Goal: Complete application form: Complete application form

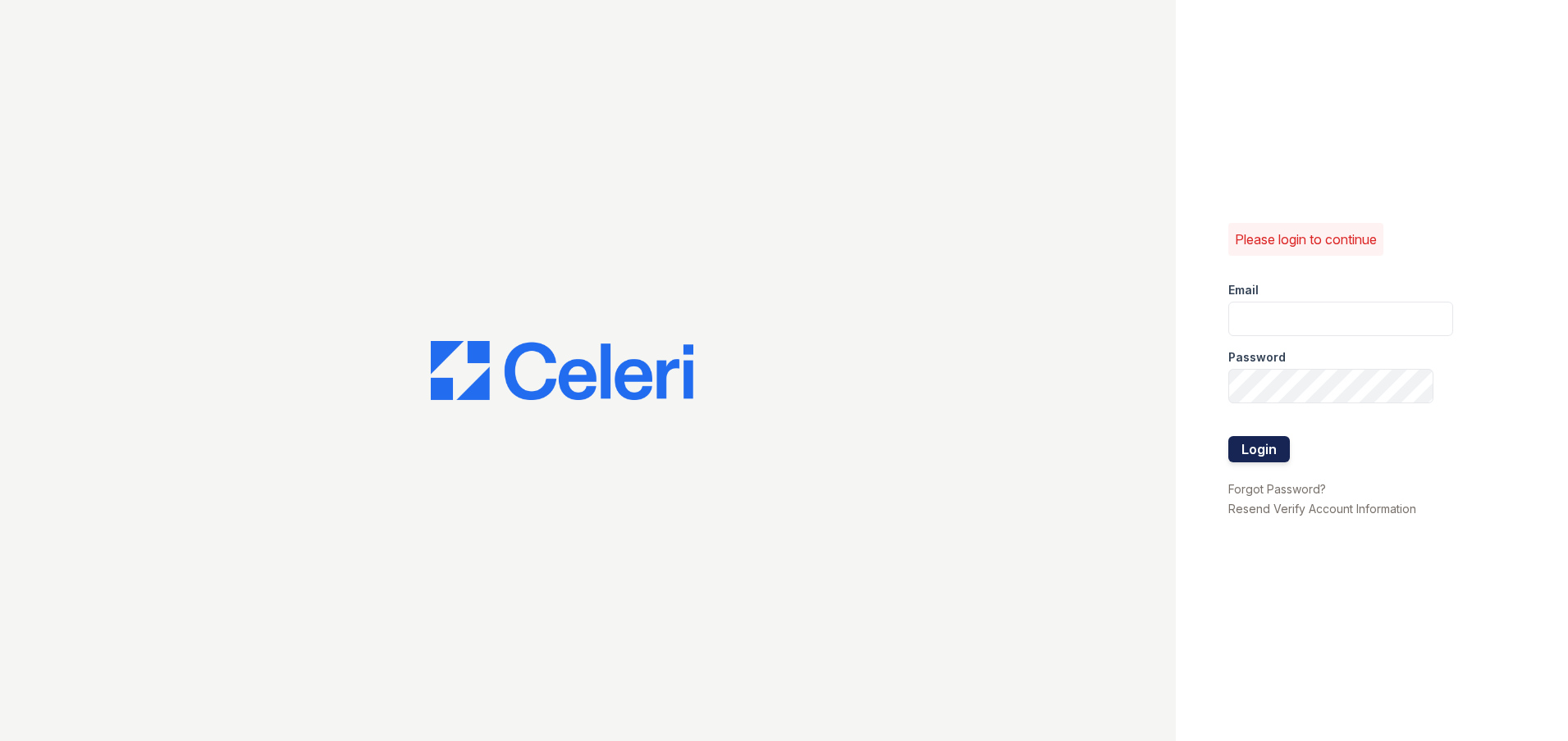
type input "[EMAIL_ADDRESS][DOMAIN_NAME]"
click at [1250, 455] on button "Login" at bounding box center [1259, 449] width 62 height 26
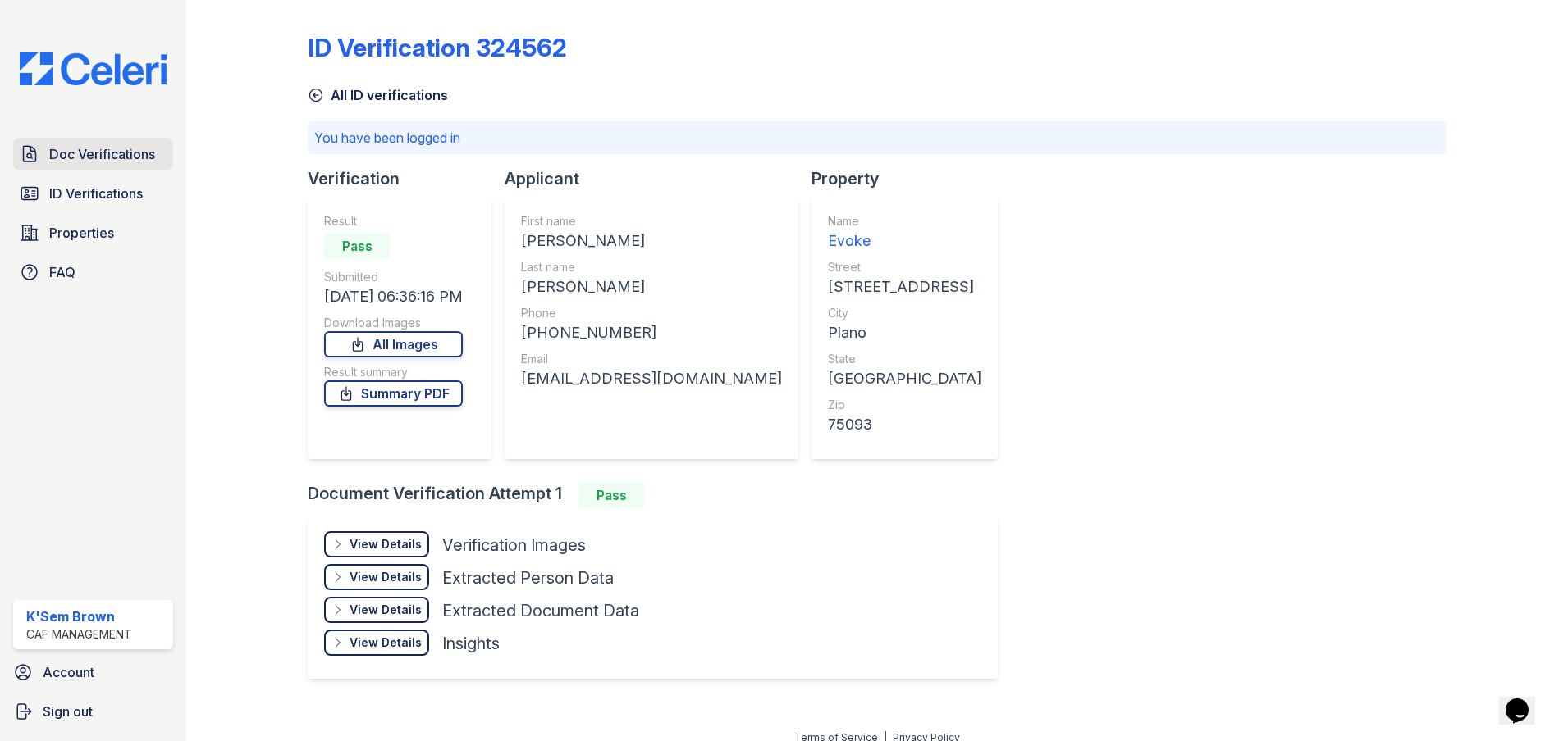
click at [118, 157] on span "Doc Verifications" at bounding box center [102, 153] width 106 height 20
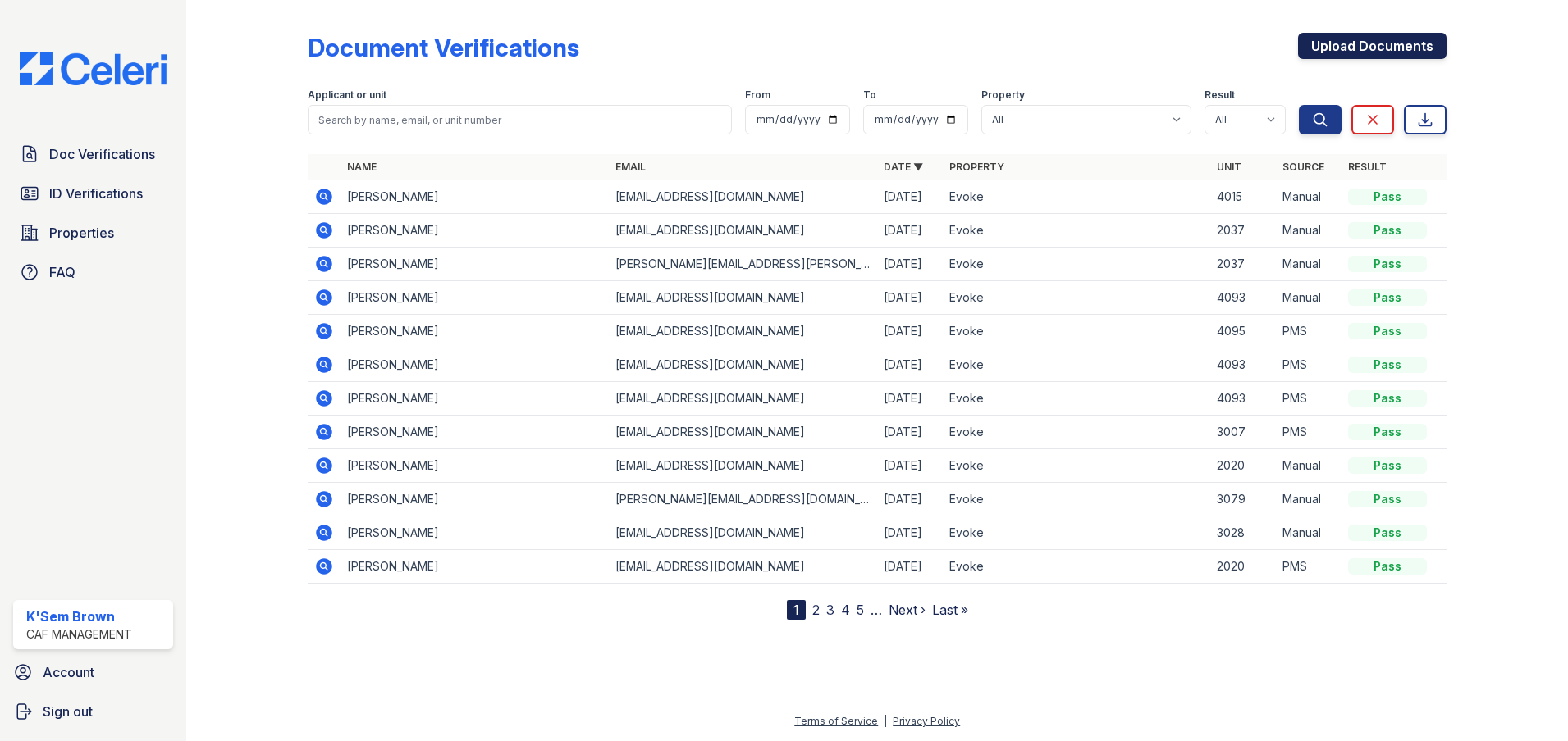
click at [1384, 37] on link "Upload Documents" at bounding box center [1372, 46] width 149 height 26
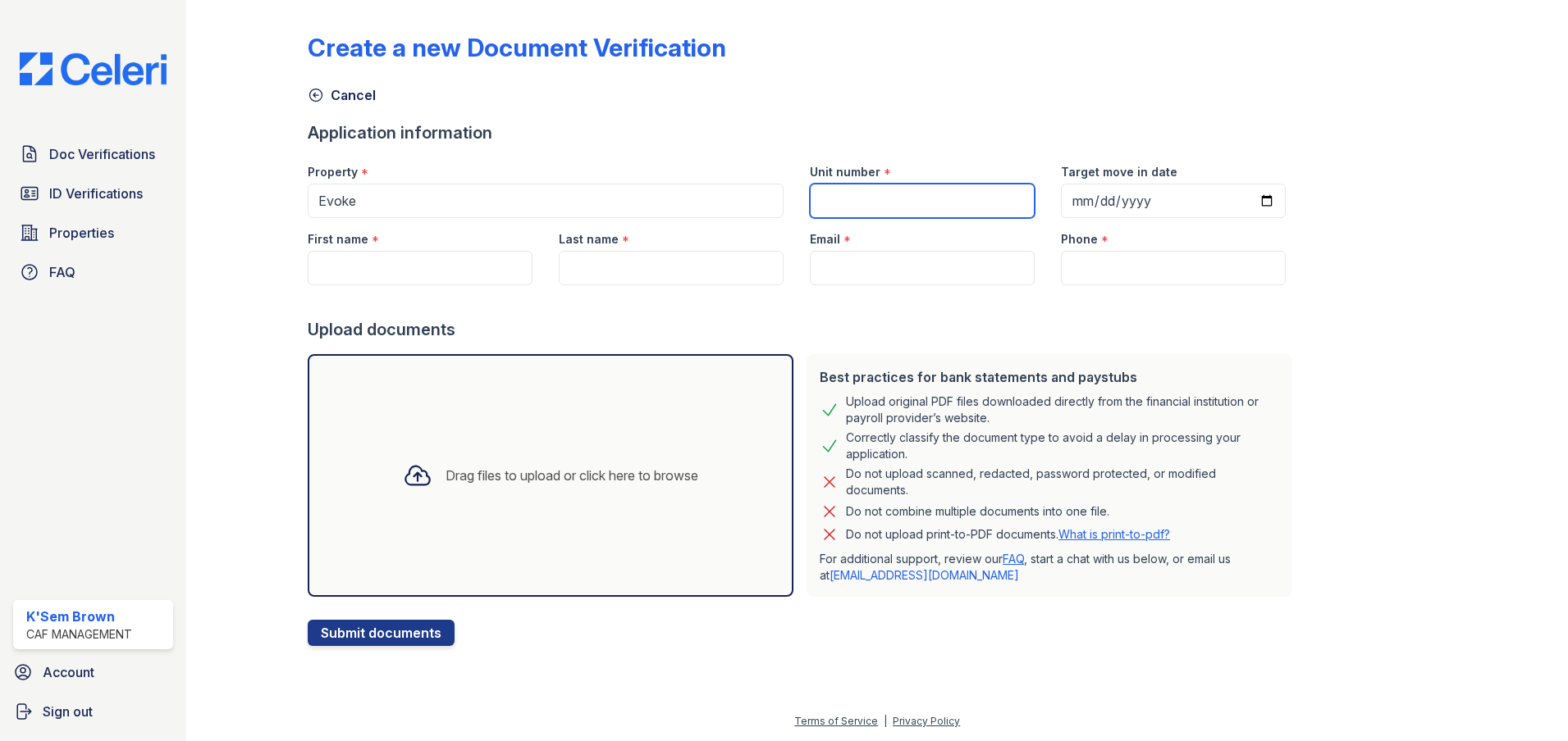
click at [914, 201] on input "Unit number" at bounding box center [922, 200] width 225 height 35
type input "4015"
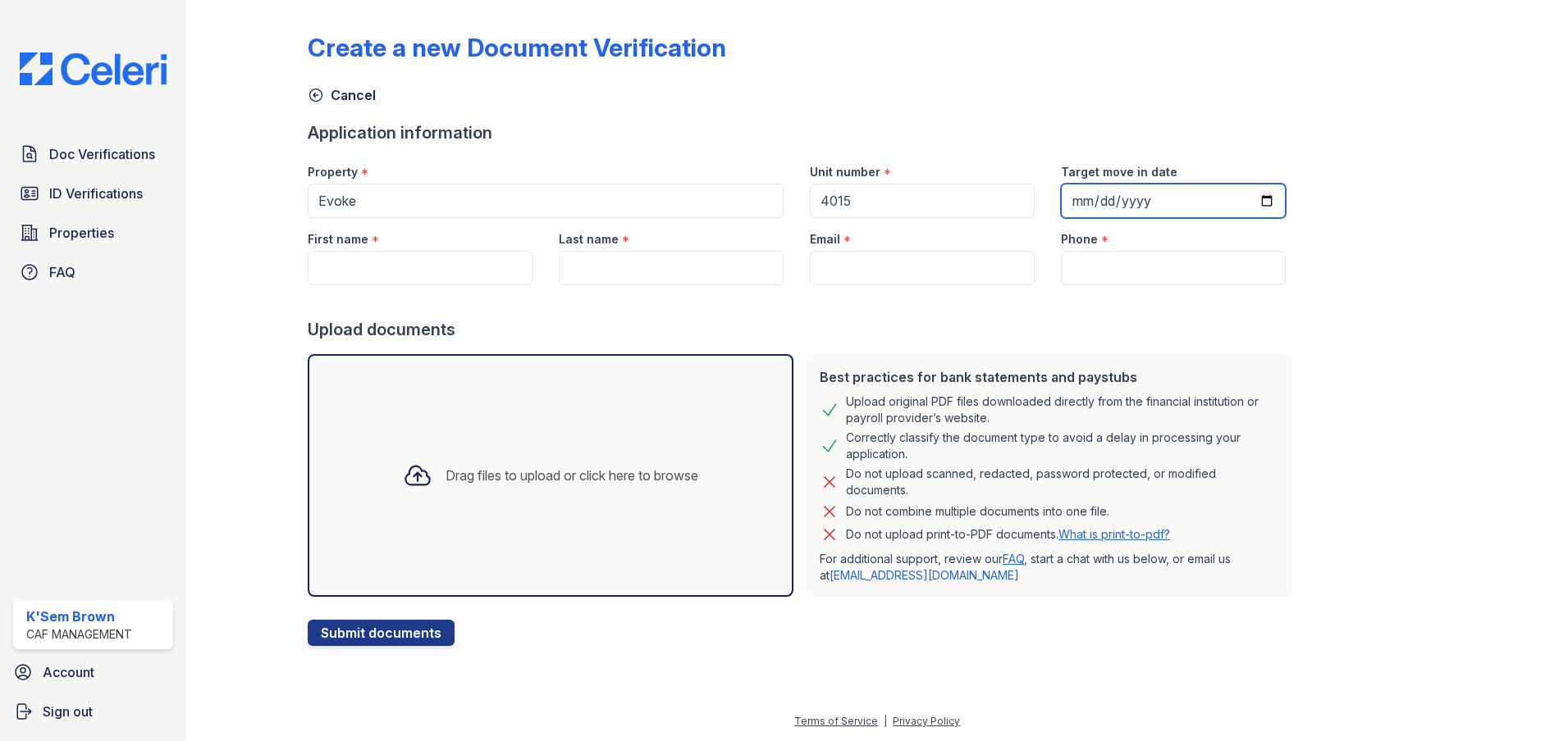
click at [1113, 188] on input "Target move in date" at bounding box center [1173, 200] width 225 height 35
type input "2025-09-29"
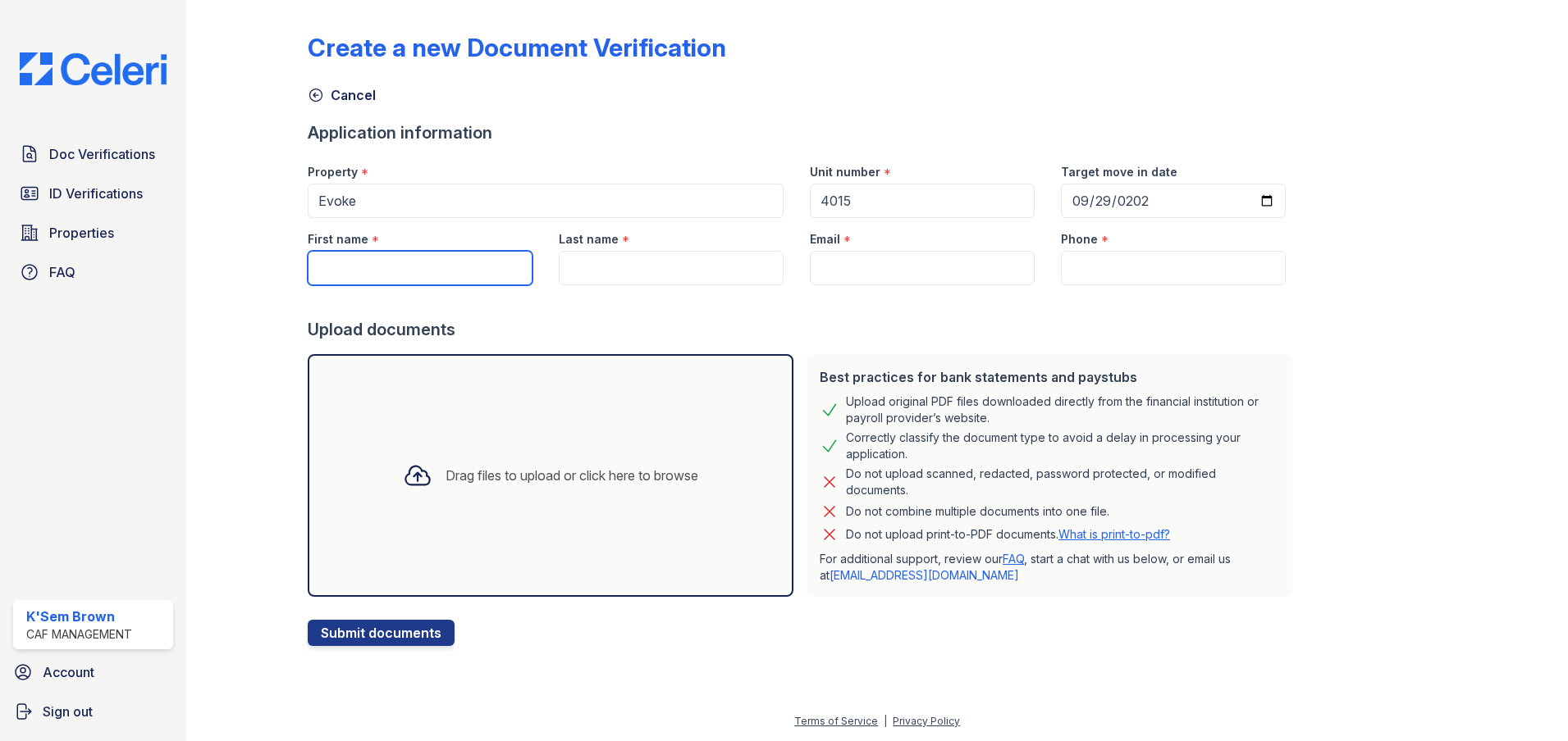
click at [377, 267] on input "First name" at bounding box center [420, 268] width 225 height 35
type input "Alexander"
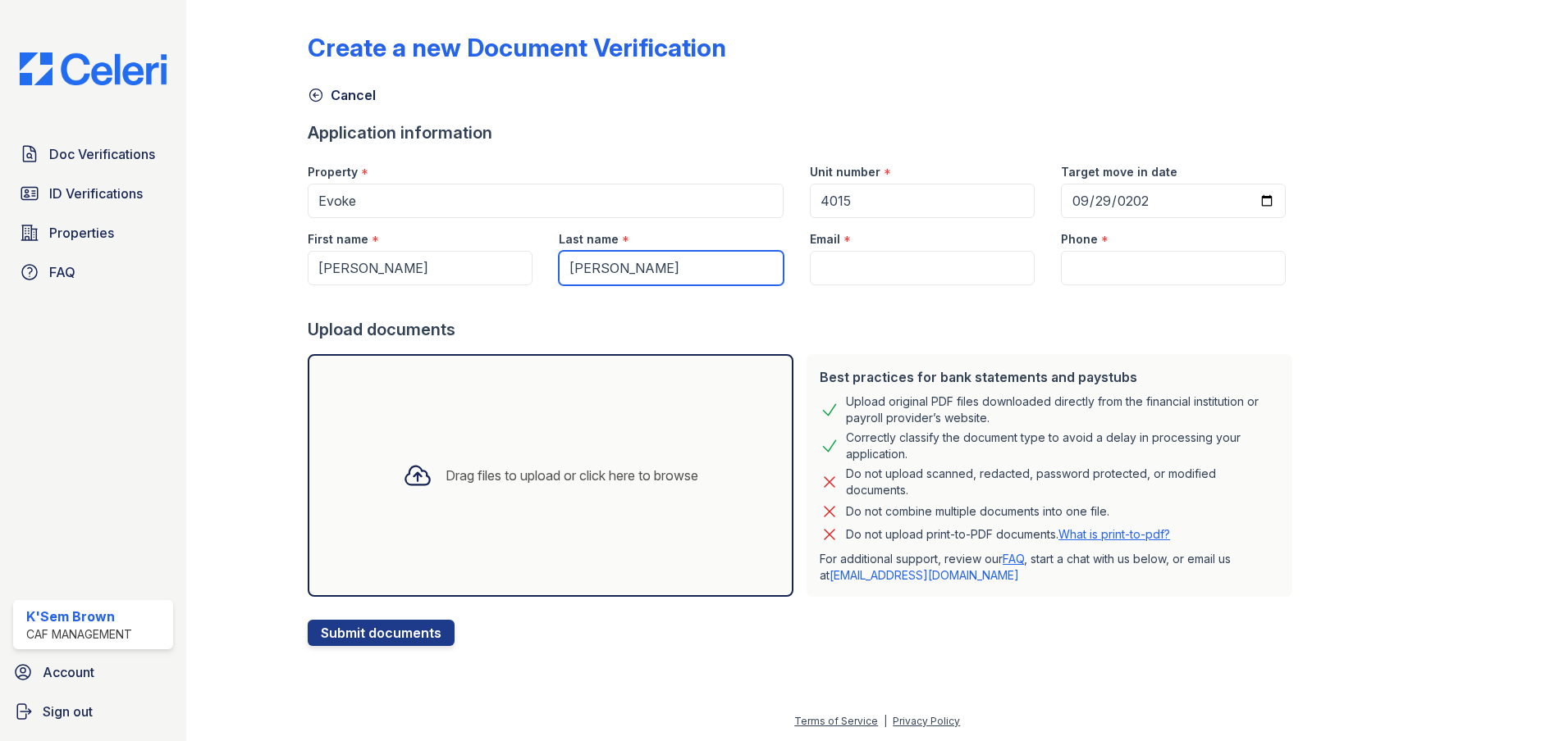
type input "Rincon"
click at [860, 262] on input "Email" at bounding box center [922, 268] width 225 height 35
paste input "alexanderrincong@hotmail.com"
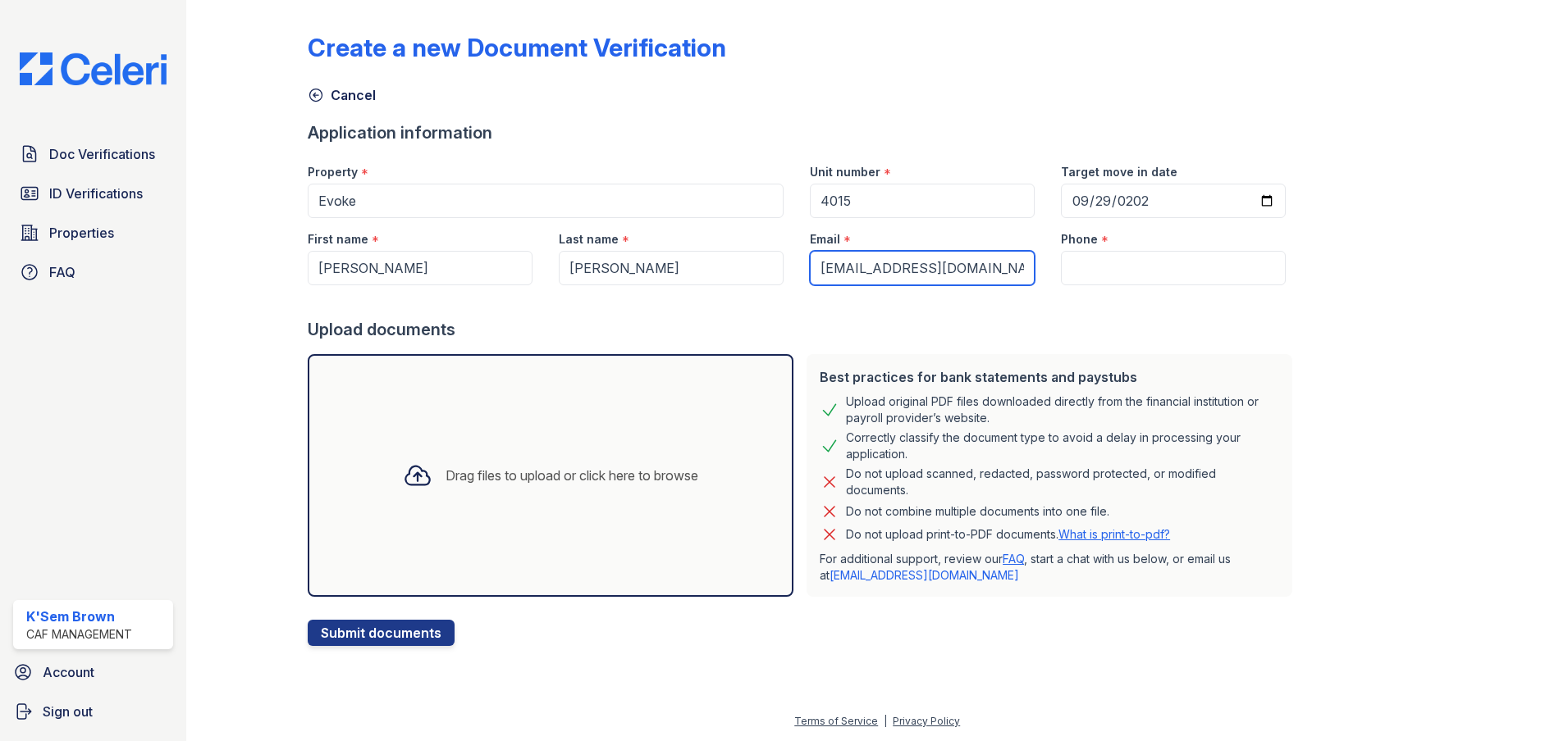
type input "alexanderrincong@hotmail.com"
click at [1106, 264] on input "Phone" at bounding box center [1173, 268] width 225 height 35
paste input "(214) 616-0138"
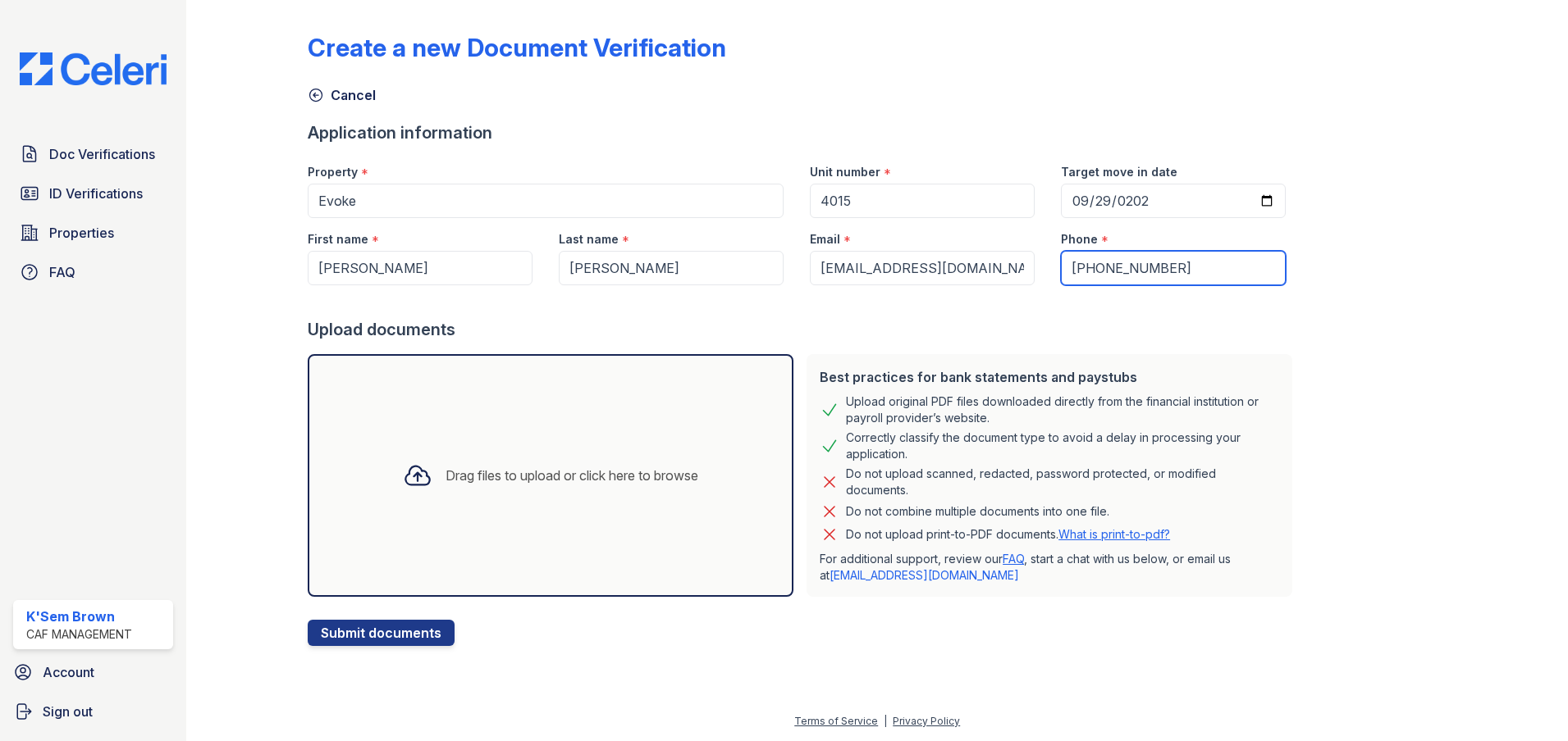
type input "(214) 616-0138"
click at [1225, 335] on div "Upload documents" at bounding box center [803, 329] width 991 height 23
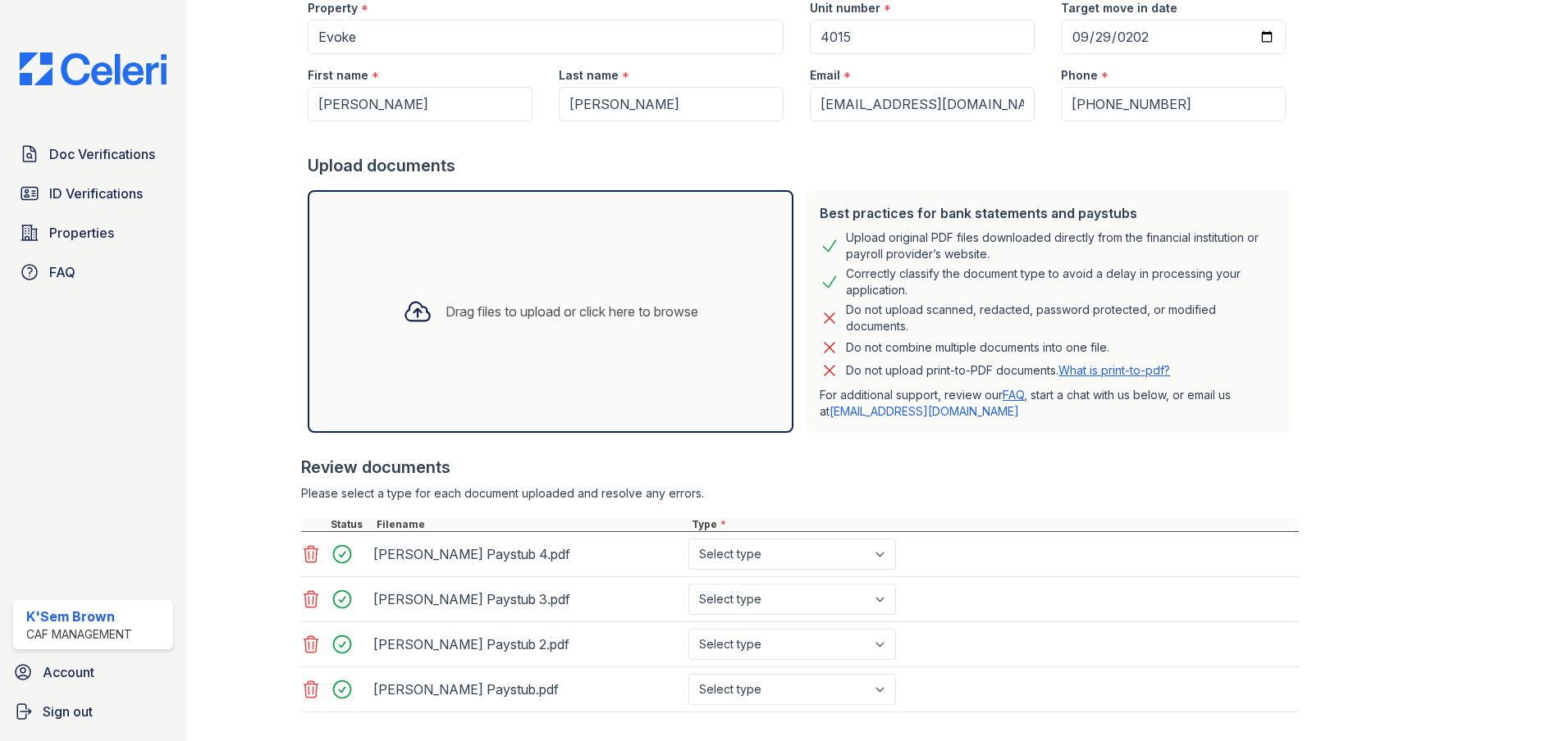
scroll to position [246, 0]
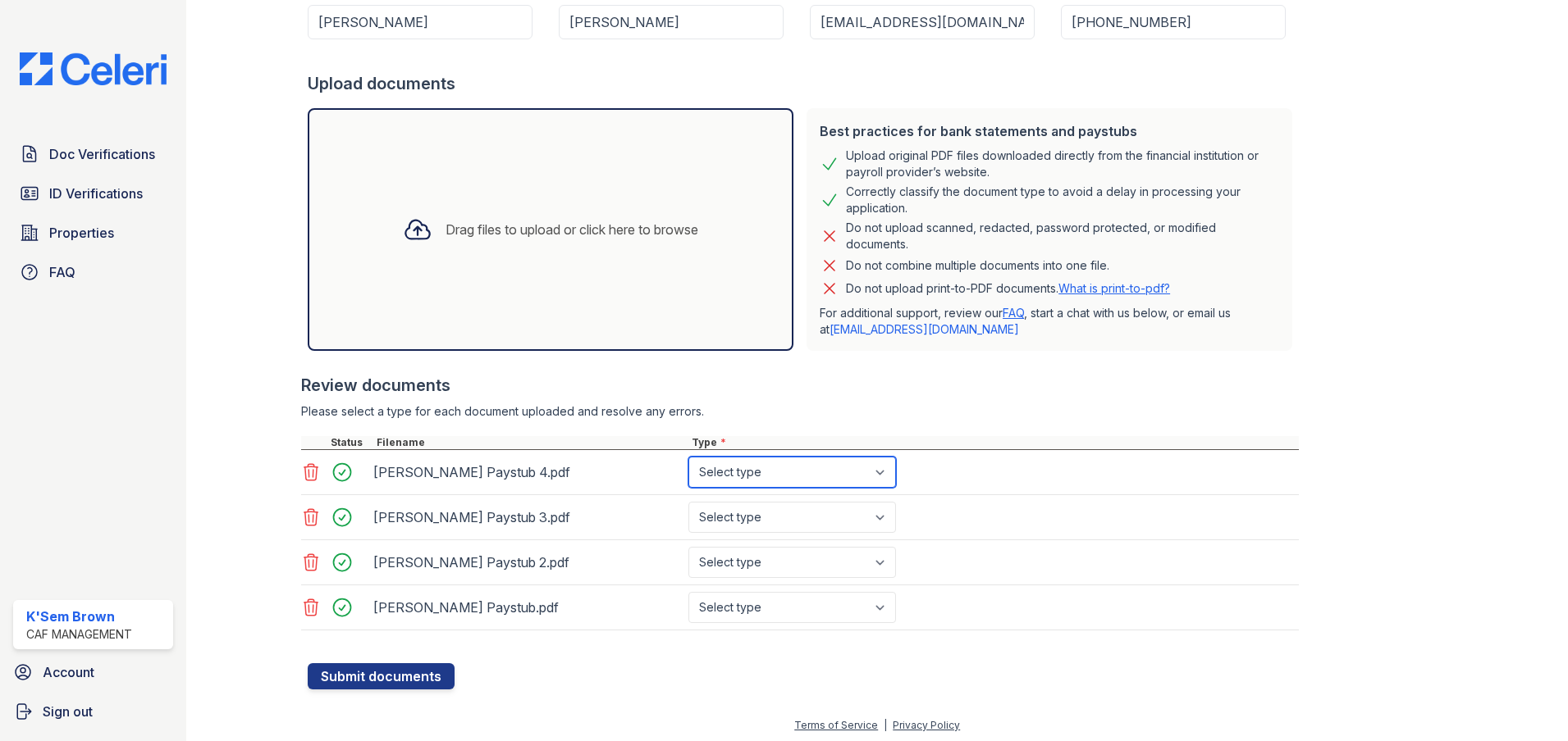
click at [759, 467] on select "Select type Paystub Bank Statement Offer Letter Tax Documents Benefit Award Let…" at bounding box center [792, 472] width 208 height 31
select select "paystub"
click at [688, 457] on select "Select type Paystub Bank Statement Offer Letter Tax Documents Benefit Award Let…" at bounding box center [792, 472] width 208 height 31
click at [767, 519] on select "Select type Paystub Bank Statement Offer Letter Tax Documents Benefit Award Let…" at bounding box center [792, 516] width 208 height 31
select select "paystub"
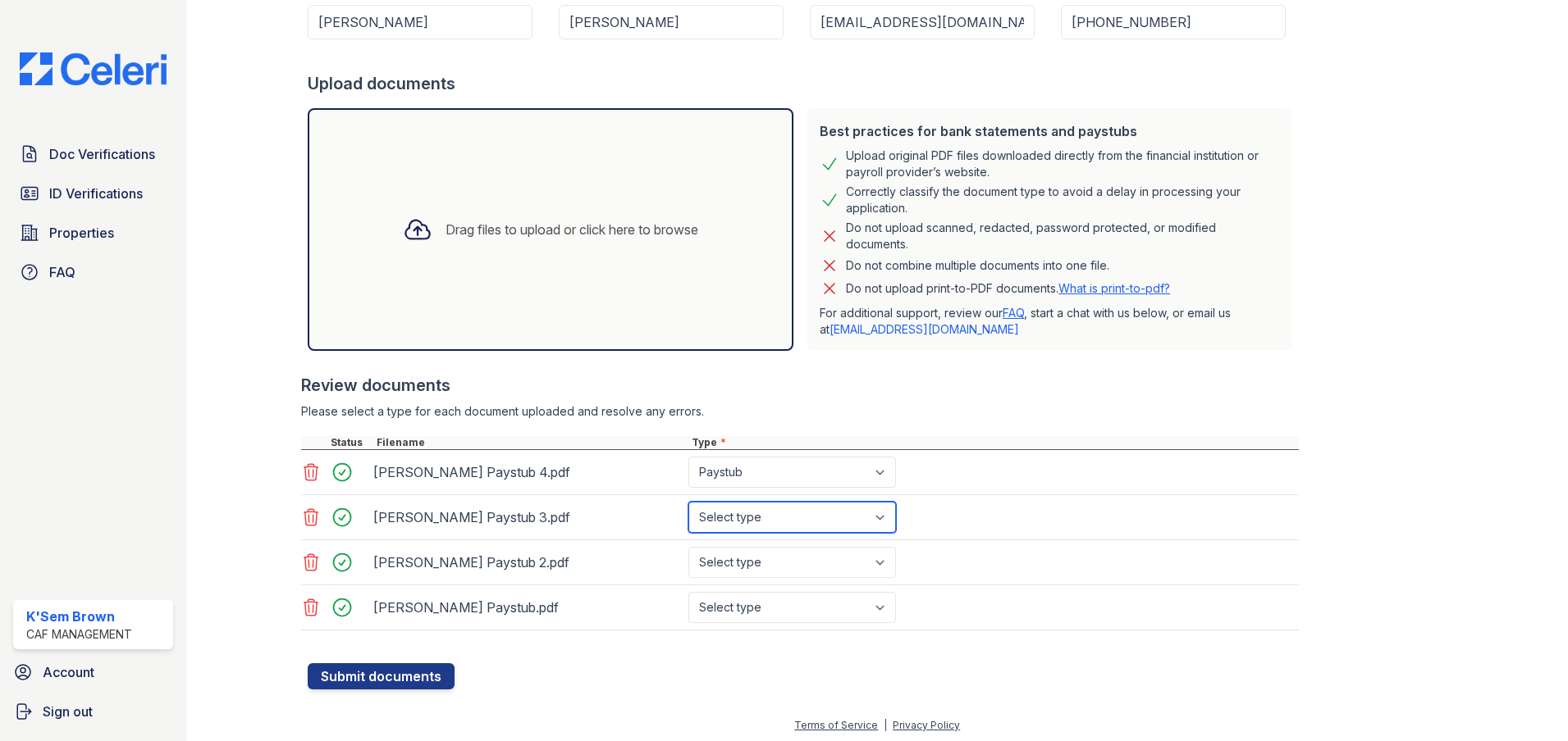
click at [688, 501] on select "Select type Paystub Bank Statement Offer Letter Tax Documents Benefit Award Let…" at bounding box center [792, 516] width 208 height 31
click at [745, 561] on select "Select type Paystub Bank Statement Offer Letter Tax Documents Benefit Award Let…" at bounding box center [792, 562] width 208 height 31
select select "paystub"
click at [688, 547] on select "Select type Paystub Bank Statement Offer Letter Tax Documents Benefit Award Let…" at bounding box center [792, 562] width 208 height 31
click at [716, 617] on select "Select type Paystub Bank Statement Offer Letter Tax Documents Benefit Award Let…" at bounding box center [792, 607] width 208 height 31
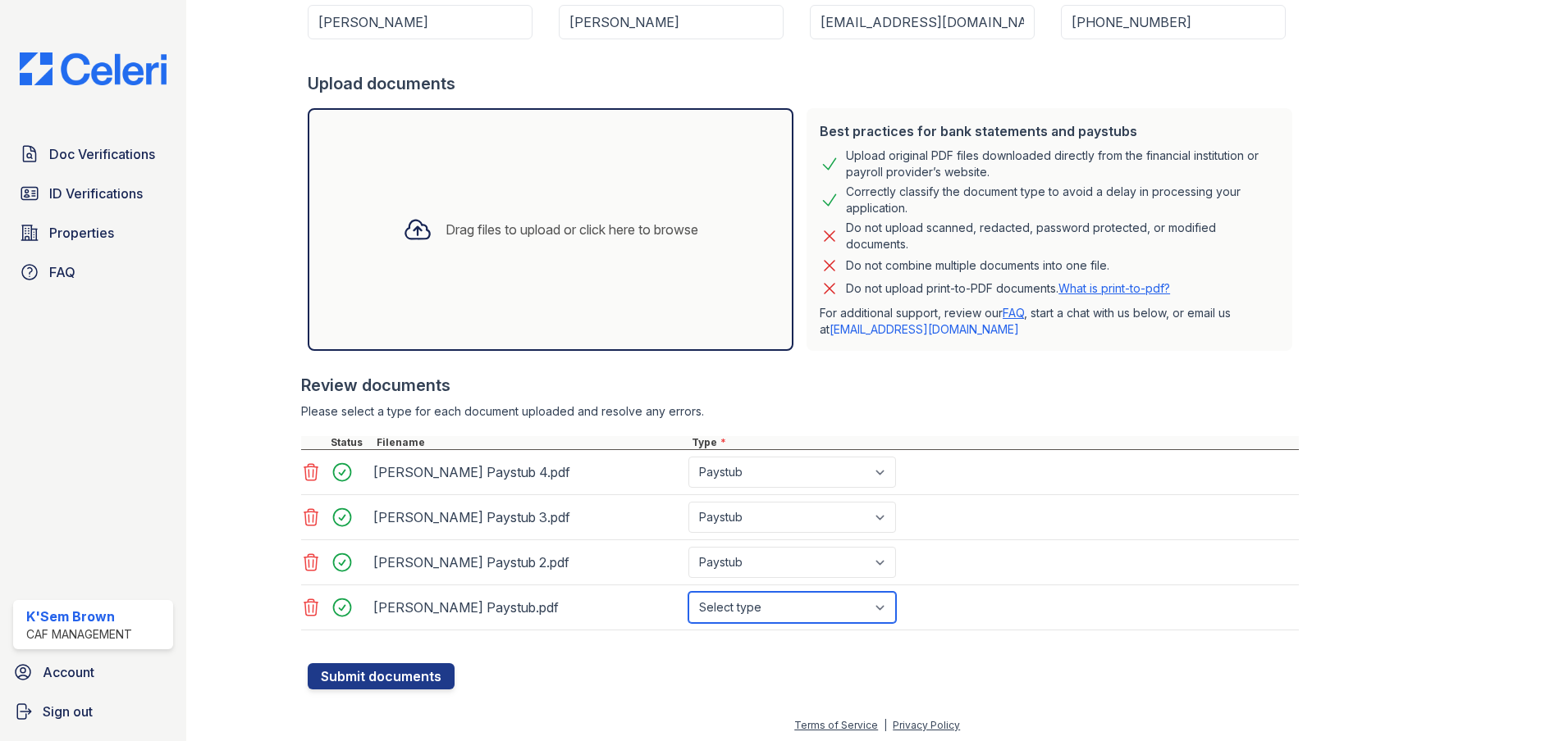
select select "paystub"
click at [688, 592] on select "Select type Paystub Bank Statement Offer Letter Tax Documents Benefit Award Let…" at bounding box center [792, 607] width 208 height 31
click at [417, 679] on button "Submit documents" at bounding box center [381, 676] width 147 height 26
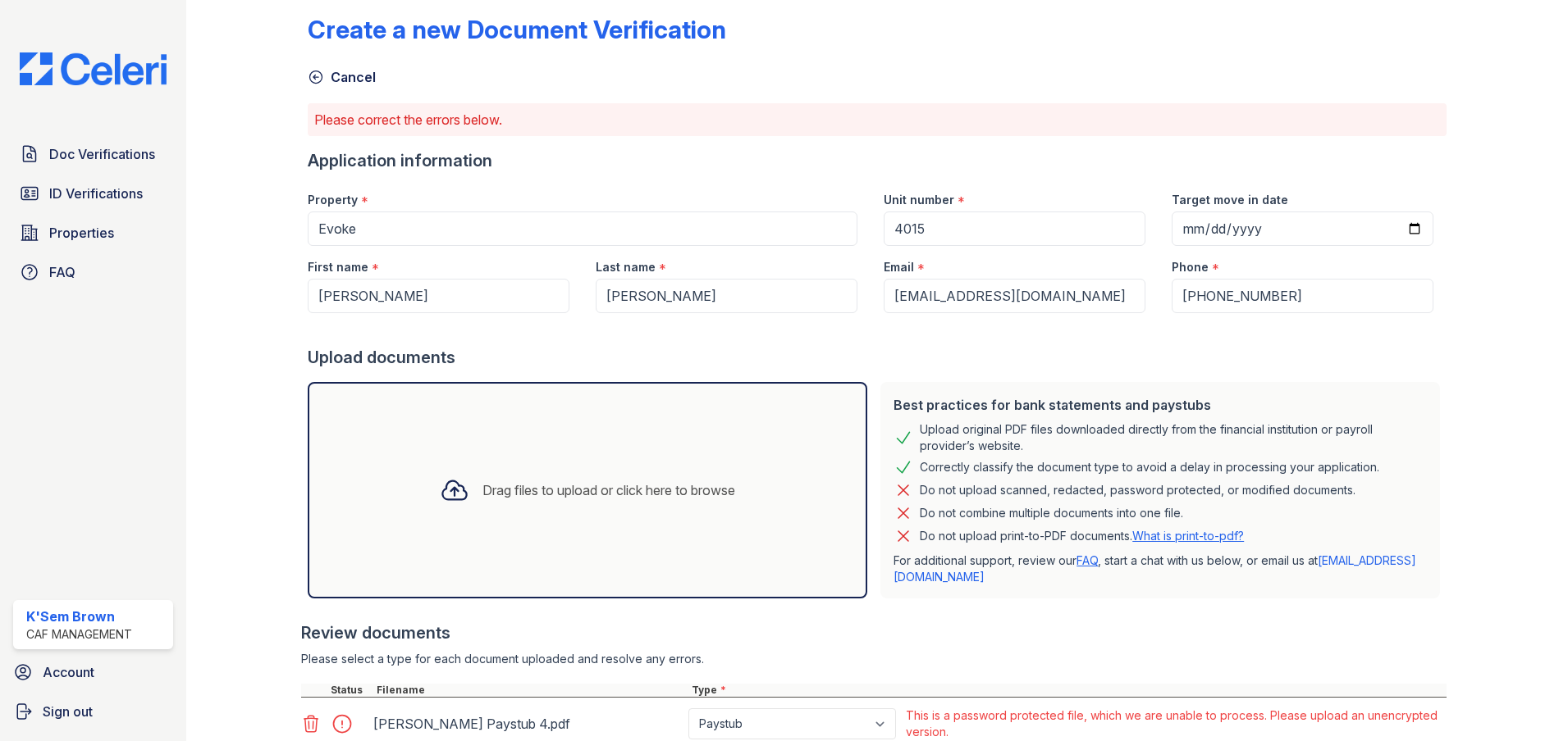
scroll to position [0, 0]
